Goal: Book appointment/travel/reservation

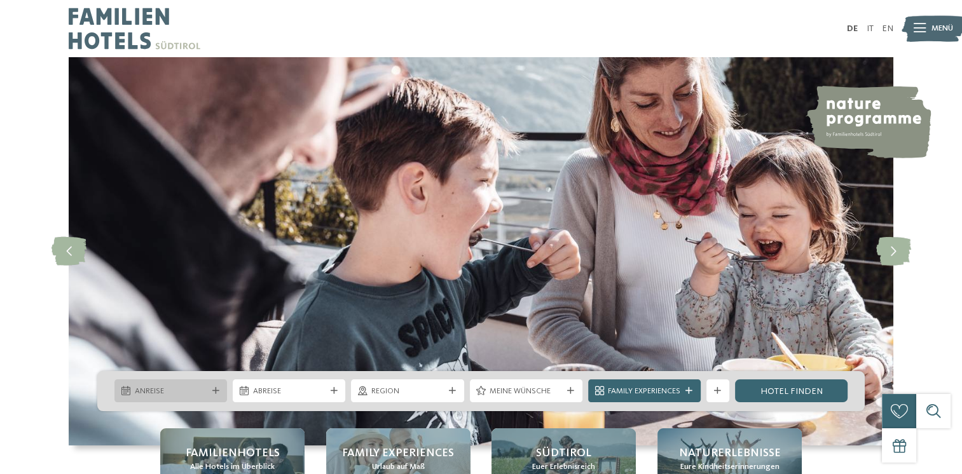
click at [183, 393] on span "Anreise" at bounding box center [171, 391] width 72 height 11
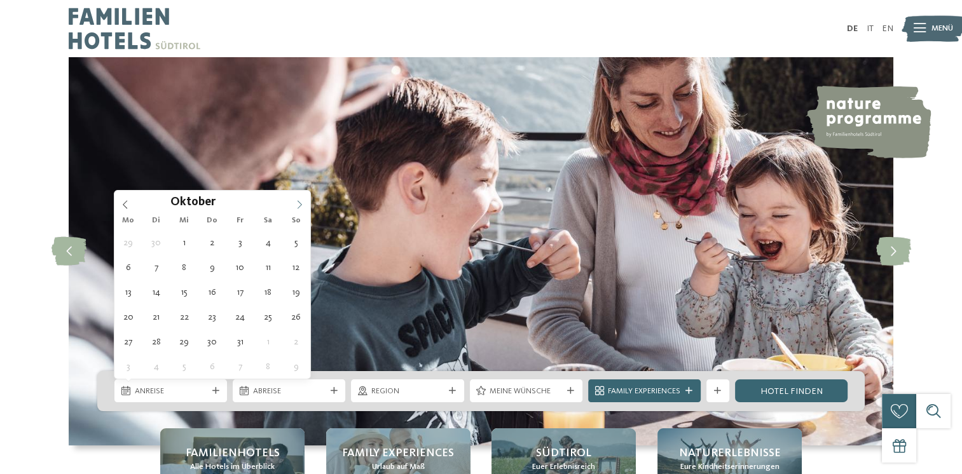
click at [300, 200] on icon at bounding box center [299, 204] width 9 height 9
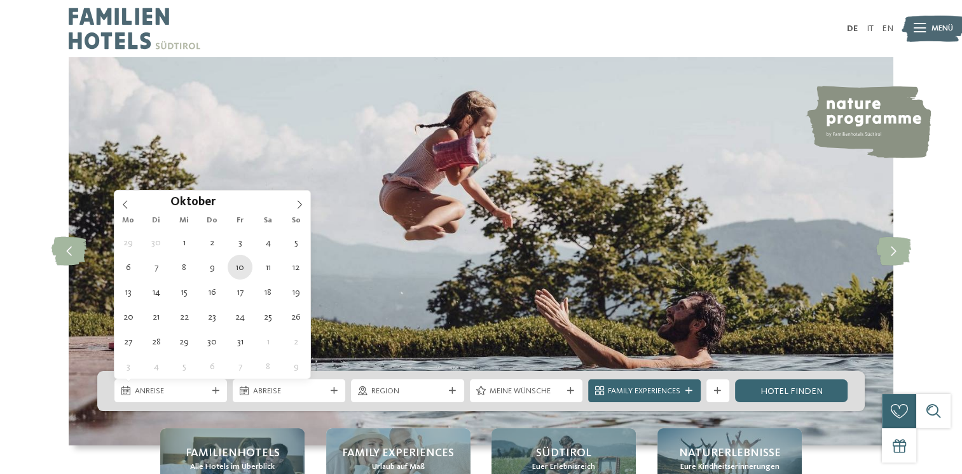
type div "10.10.2025"
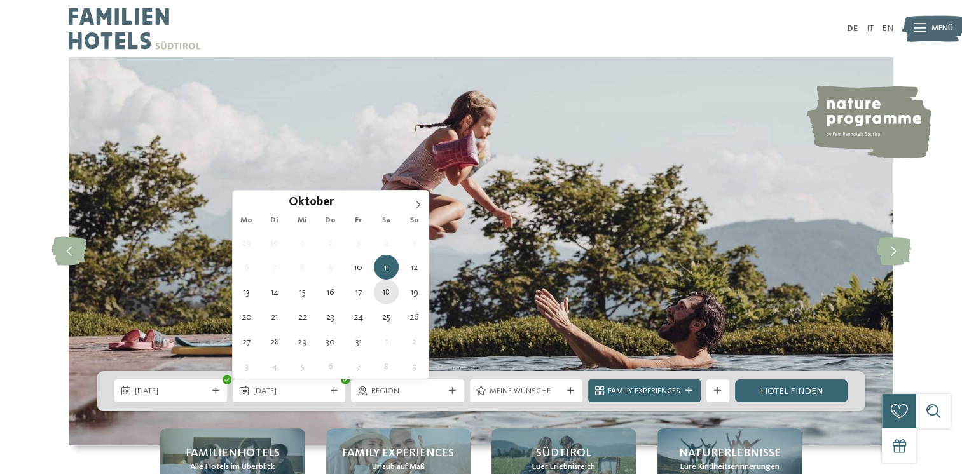
type div "18.10.2025"
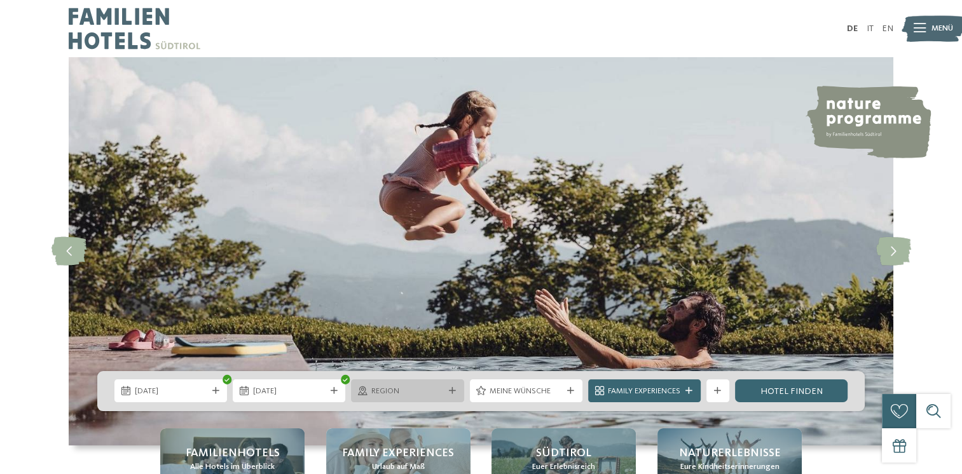
click at [398, 393] on span "Region" at bounding box center [407, 391] width 72 height 11
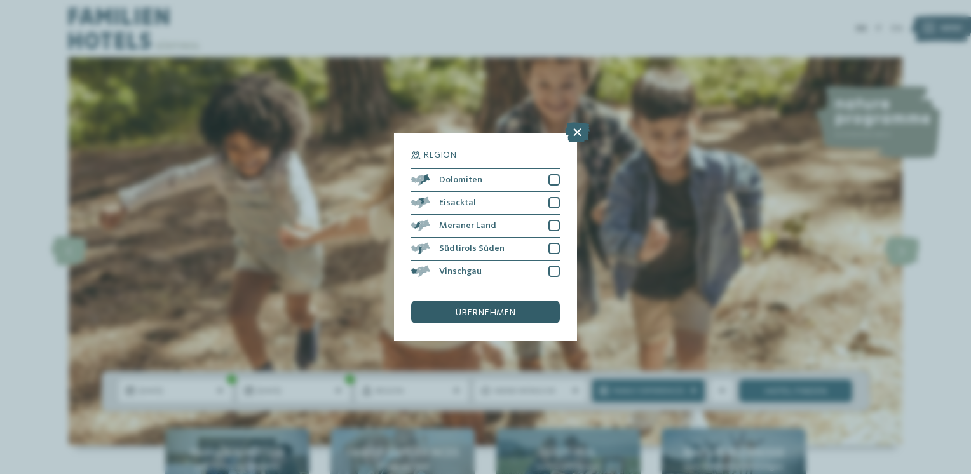
click at [475, 311] on span "übernehmen" at bounding box center [486, 312] width 60 height 9
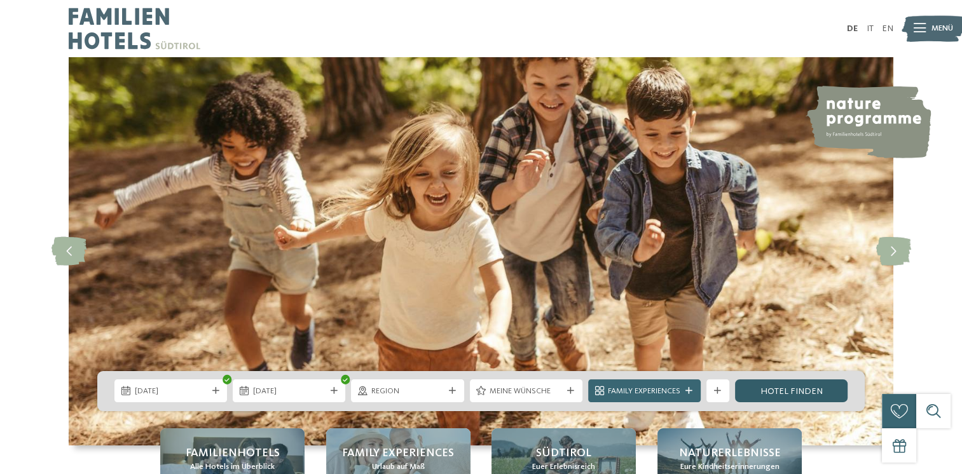
click at [746, 390] on link "Hotel finden" at bounding box center [791, 390] width 113 height 23
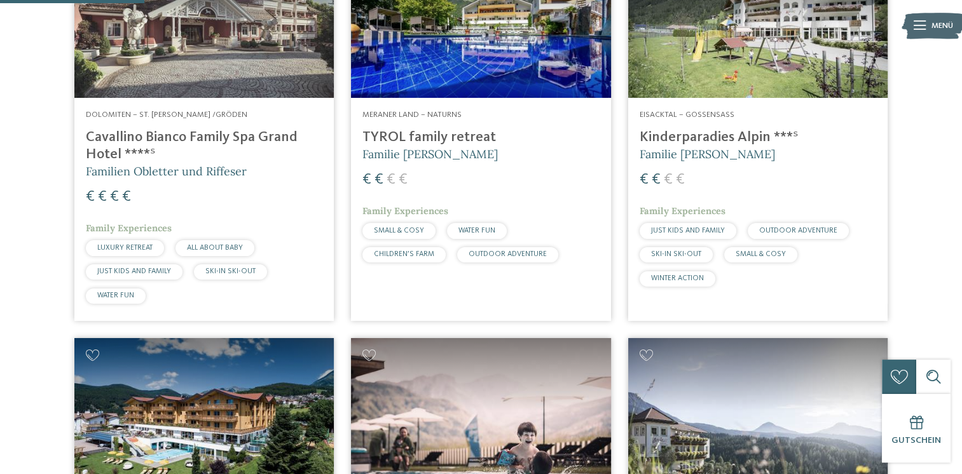
scroll to position [114, 0]
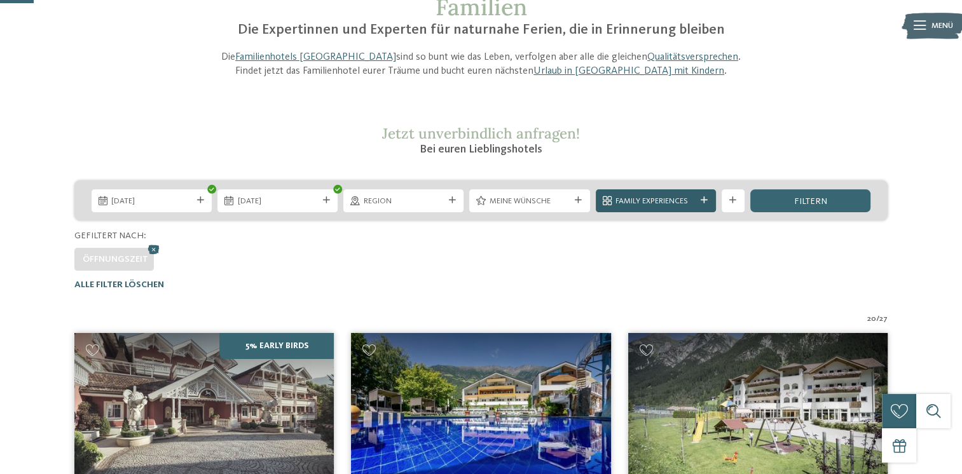
click at [699, 197] on div at bounding box center [704, 200] width 11 height 7
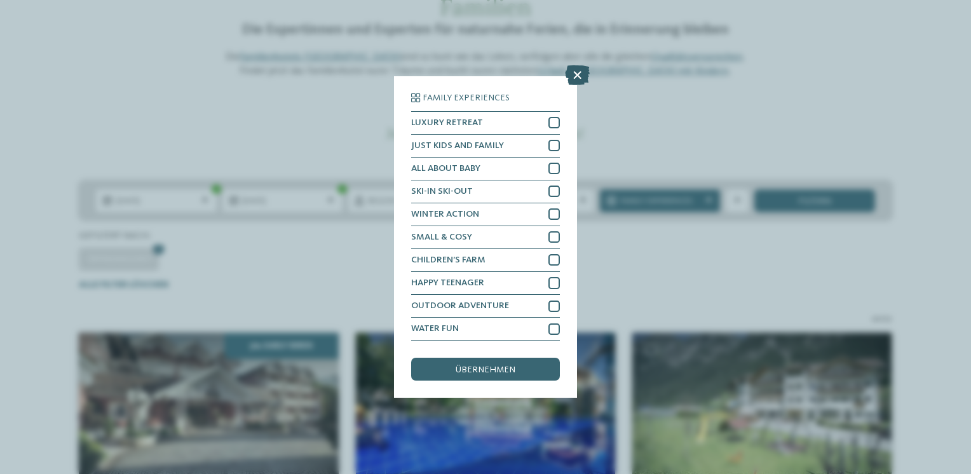
click at [572, 73] on icon at bounding box center [577, 75] width 25 height 20
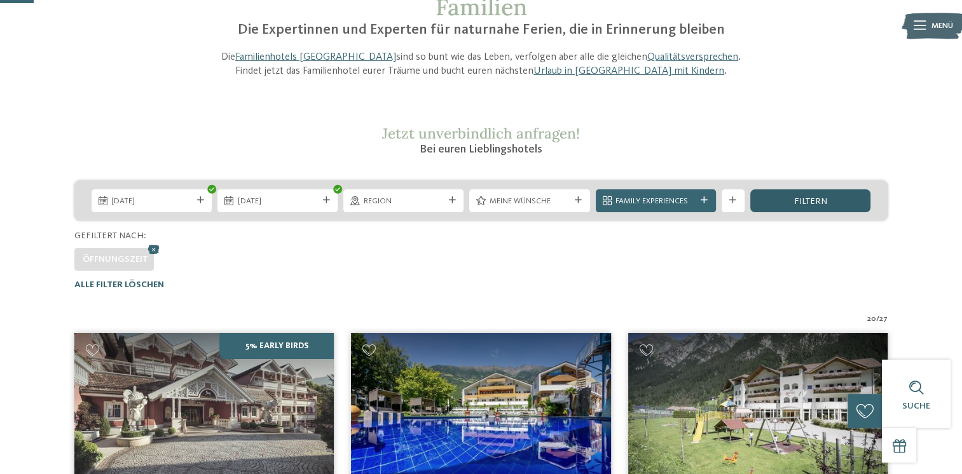
click at [798, 199] on span "filtern" at bounding box center [809, 201] width 33 height 9
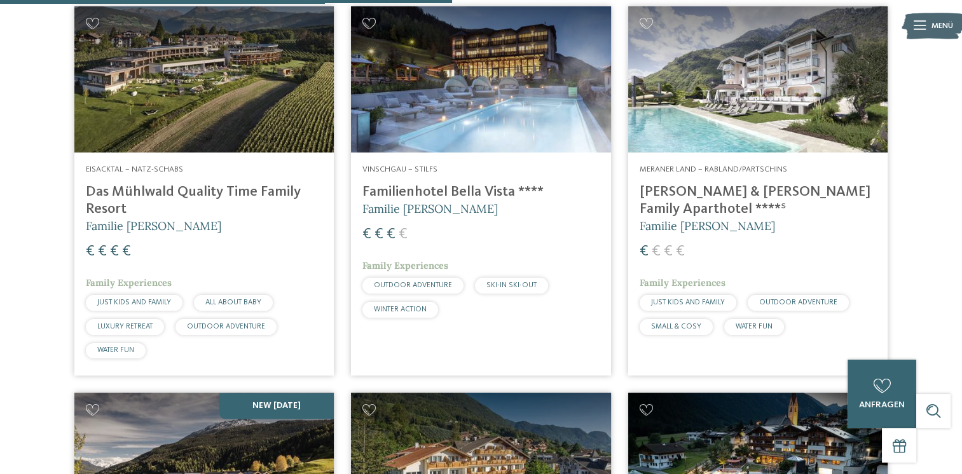
scroll to position [1576, 0]
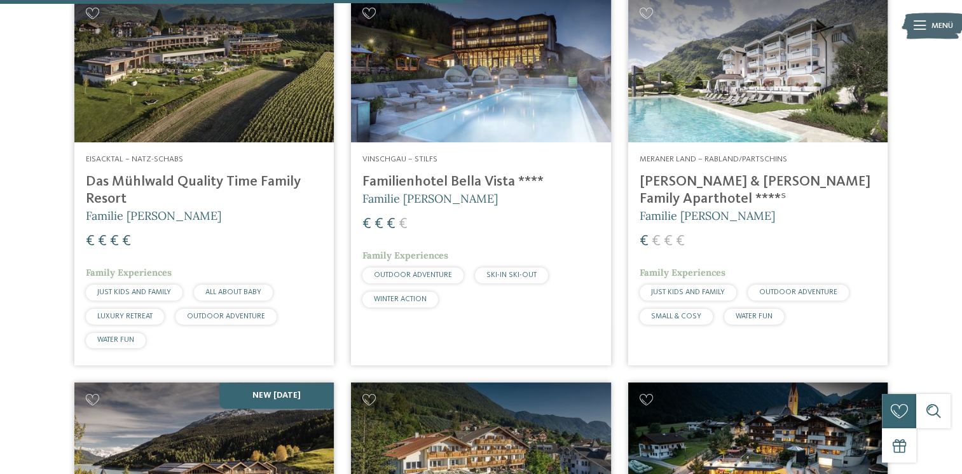
click at [460, 179] on h4 "Familienhotel Bella Vista ****" at bounding box center [480, 182] width 236 height 17
